Goal: Transaction & Acquisition: Obtain resource

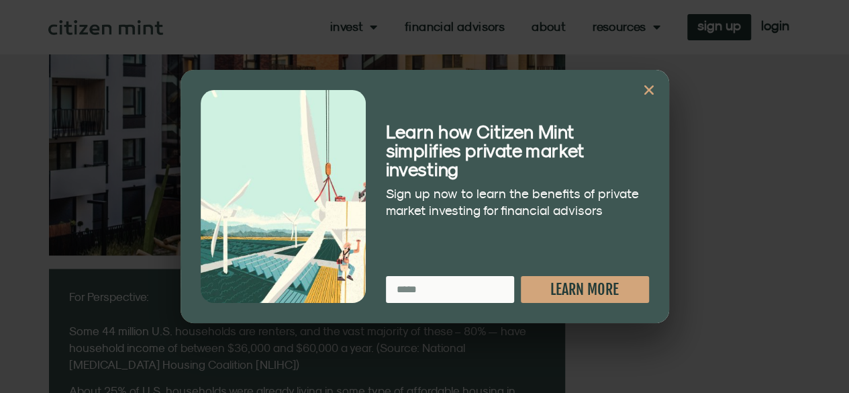
scroll to position [940, 0]
click at [640, 92] on div "Learn how Citizen Mint simplifies private market investing Sign up now to learn…" at bounding box center [517, 196] width 277 height 226
click at [647, 91] on icon "Close" at bounding box center [648, 89] width 13 height 13
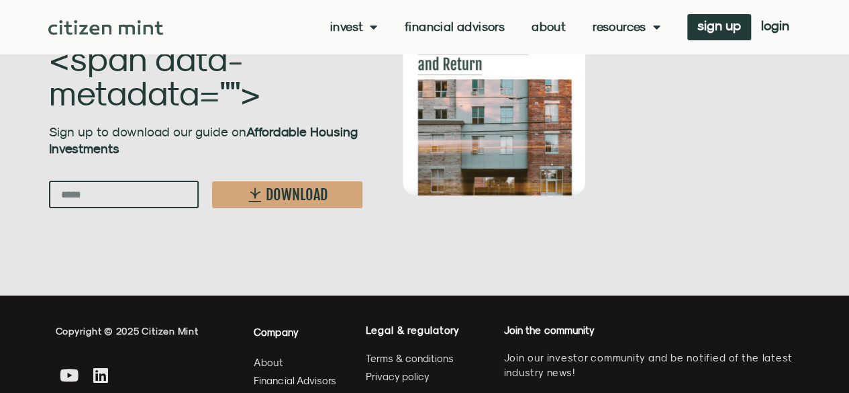
scroll to position [2349, 0]
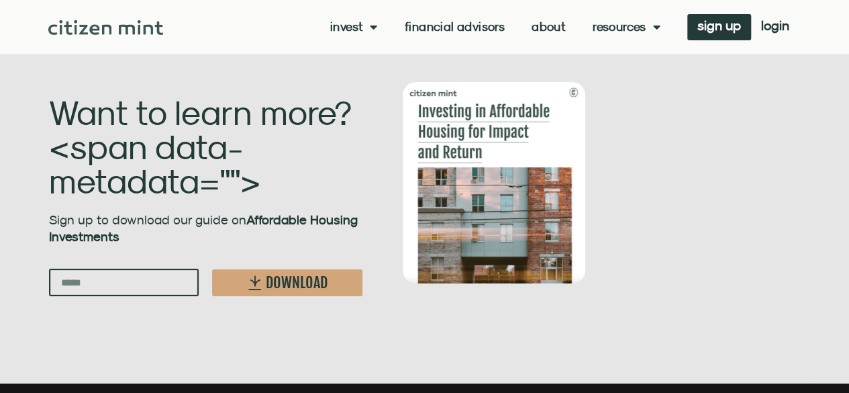
click at [141, 269] on input "Email" at bounding box center [124, 283] width 150 height 28
type input "**********"
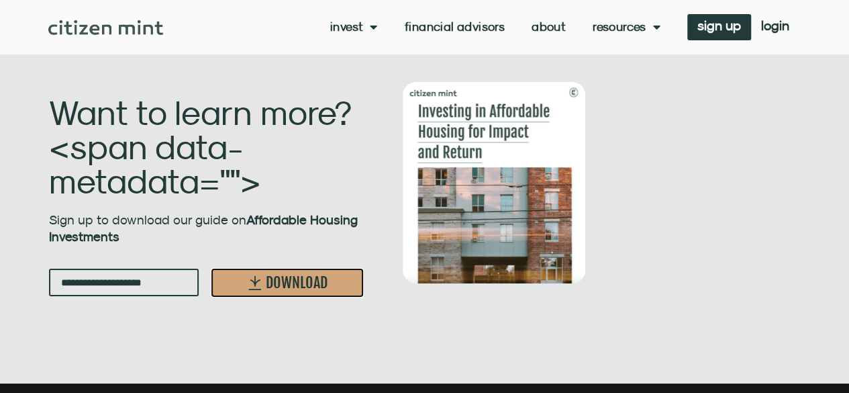
click at [226, 269] on button "DOWNLOAD" at bounding box center [287, 282] width 150 height 27
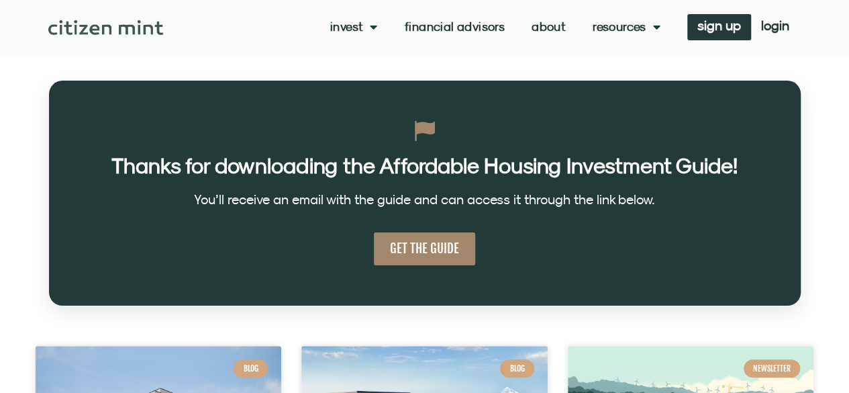
click at [438, 252] on span "GET THE GUIDE" at bounding box center [424, 248] width 69 height 17
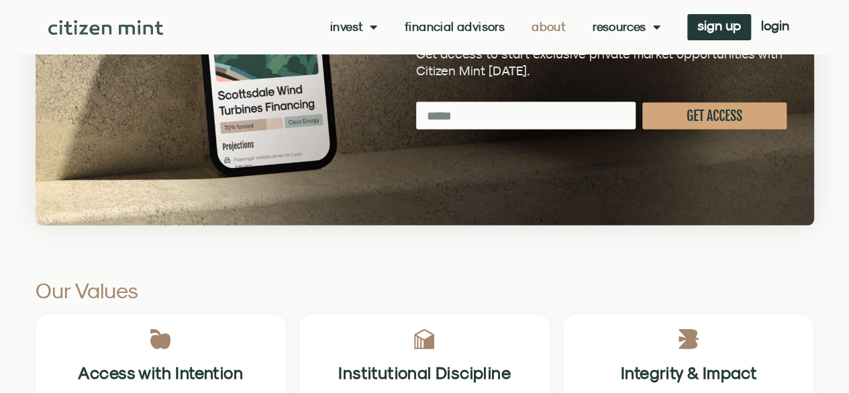
scroll to position [3692, 0]
